Goal: Entertainment & Leisure: Consume media (video, audio)

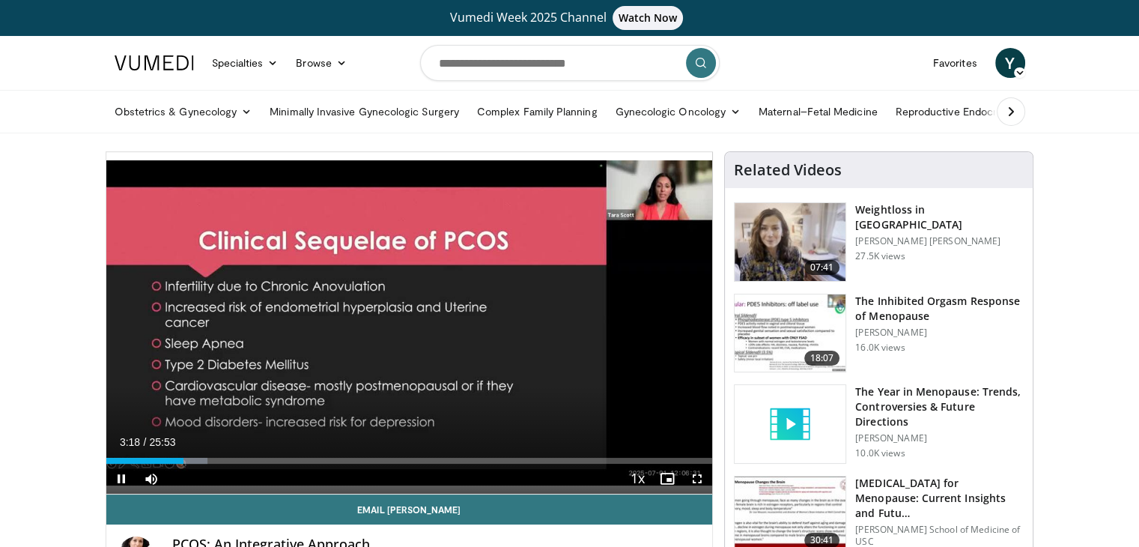
click at [653, 393] on div "10 seconds Tap to unmute" at bounding box center [409, 323] width 607 height 342
click at [121, 478] on span "Video Player" at bounding box center [121, 479] width 30 height 30
click at [181, 460] on div "Progress Bar" at bounding box center [181, 461] width 1 height 6
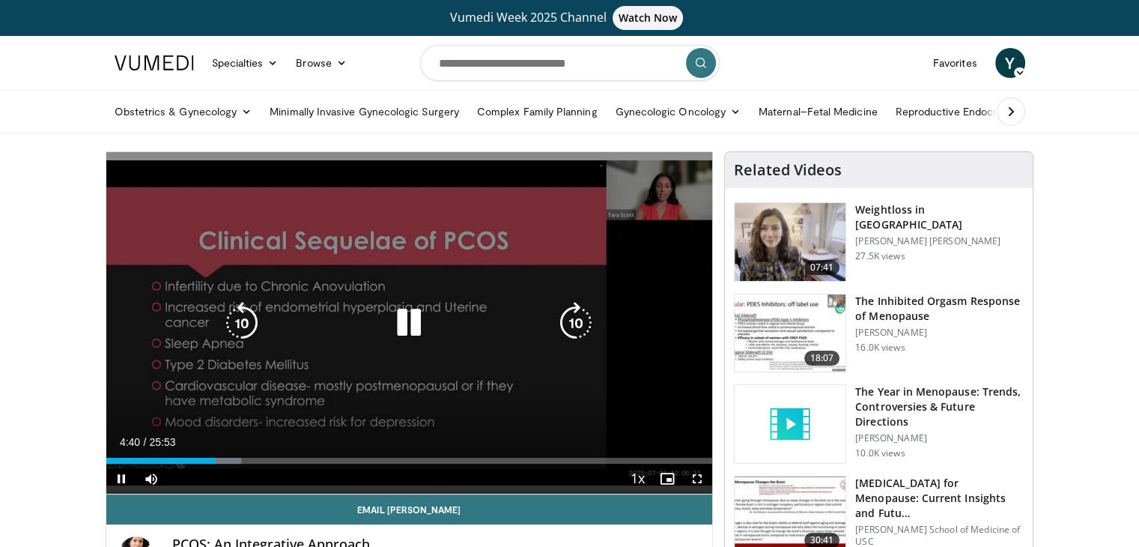
click at [543, 404] on div "10 seconds Tap to unmute" at bounding box center [409, 323] width 607 height 342
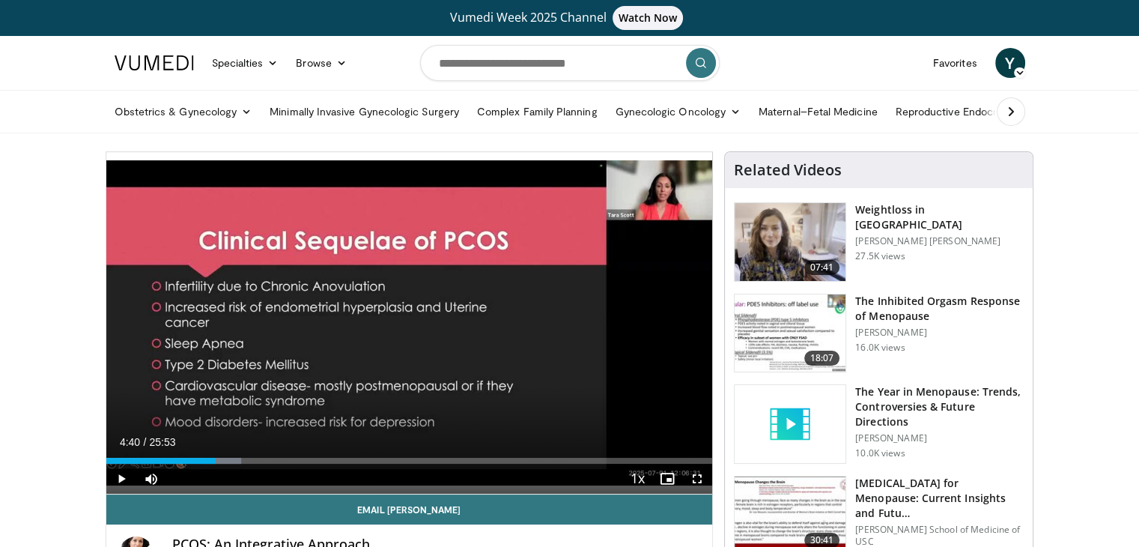
click at [543, 404] on div "10 seconds Tap to unmute" at bounding box center [409, 323] width 607 height 342
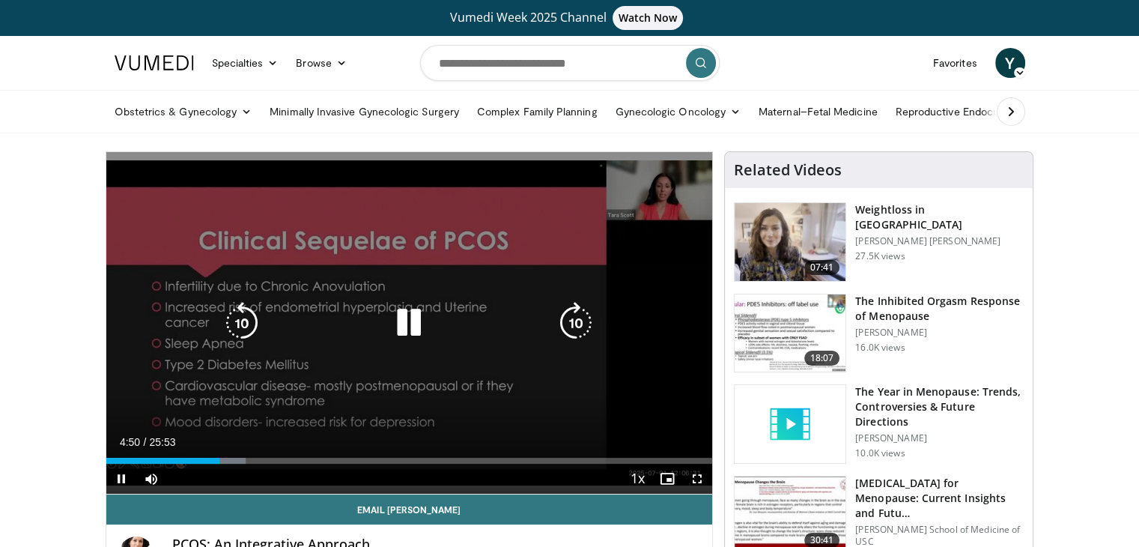
click at [345, 405] on div "10 seconds Tap to unmute" at bounding box center [409, 323] width 607 height 342
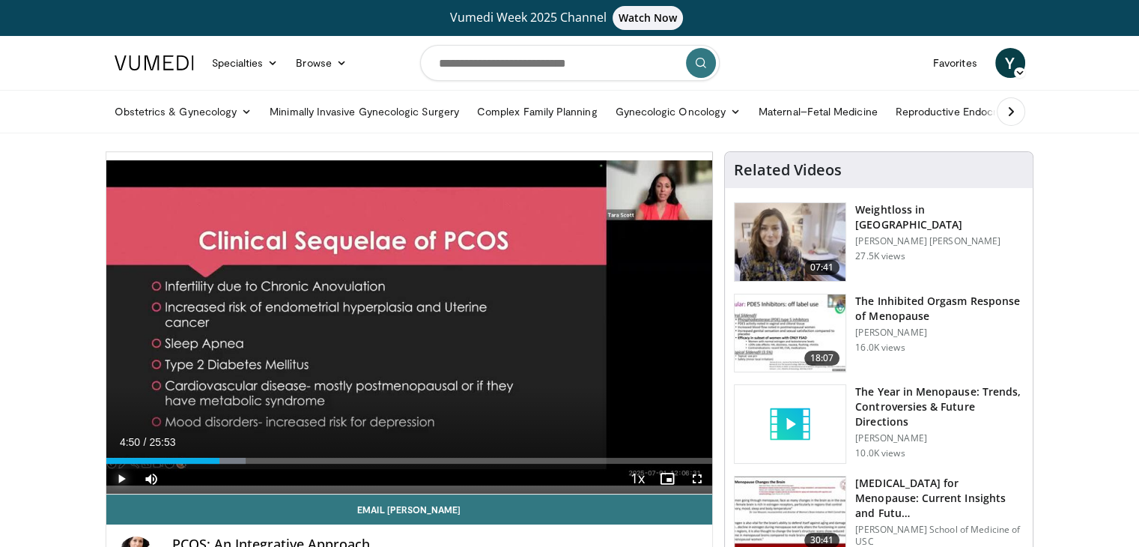
click at [121, 476] on span "Video Player" at bounding box center [121, 479] width 30 height 30
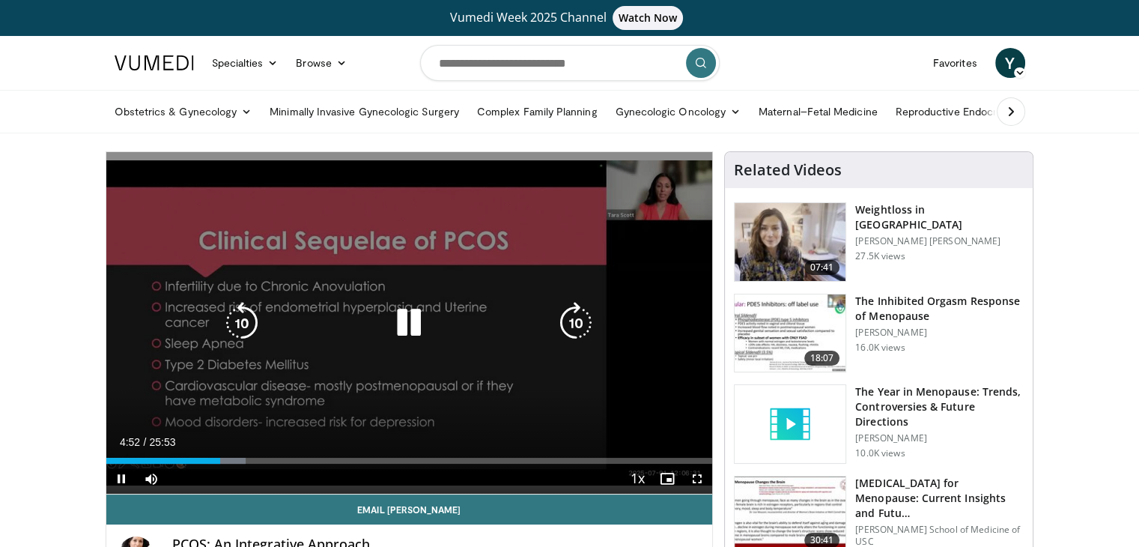
click at [323, 418] on div "10 seconds Tap to unmute" at bounding box center [409, 323] width 607 height 342
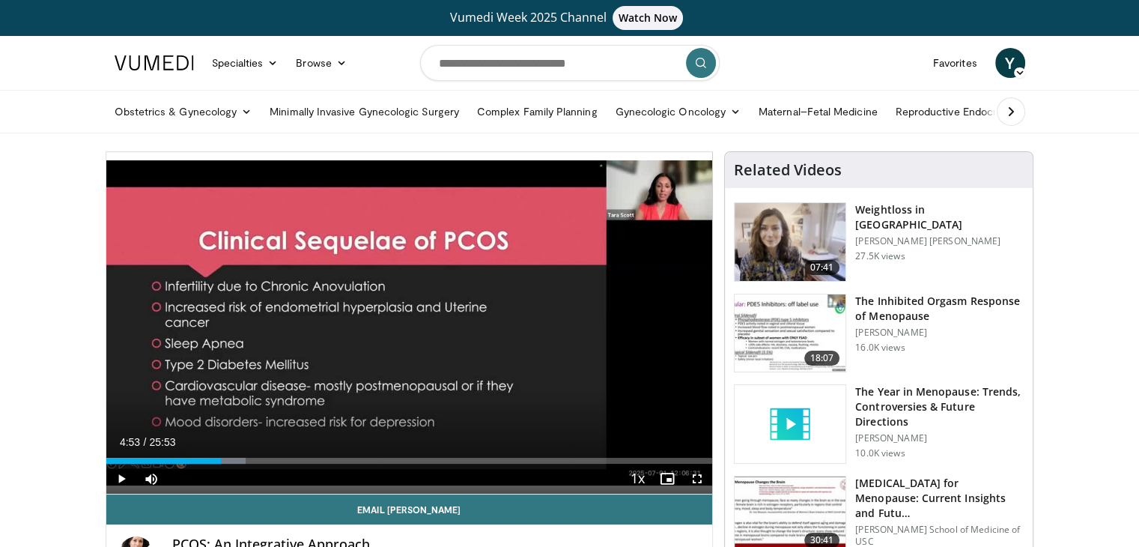
click at [323, 418] on div "10 seconds Tap to unmute" at bounding box center [409, 323] width 607 height 342
